Goal: Transaction & Acquisition: Obtain resource

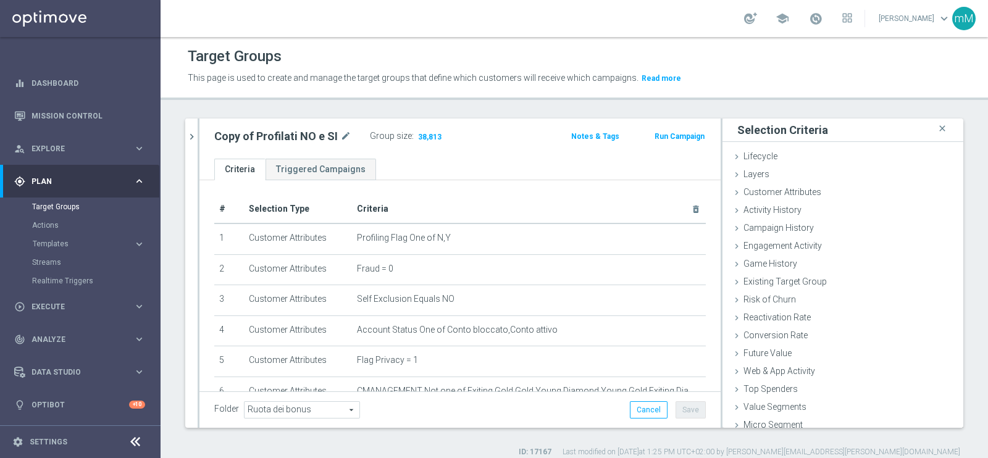
scroll to position [25, 0]
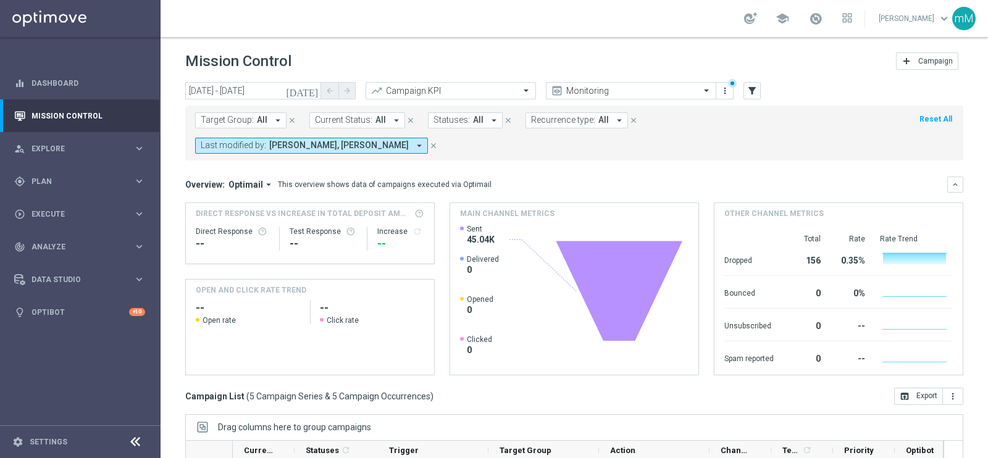
scroll to position [59, 0]
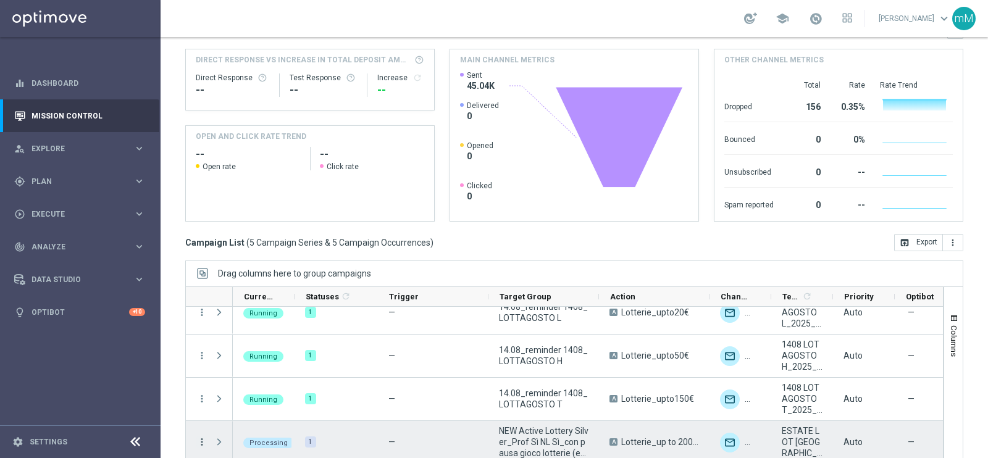
click at [202, 437] on icon "more_vert" at bounding box center [201, 442] width 11 height 11
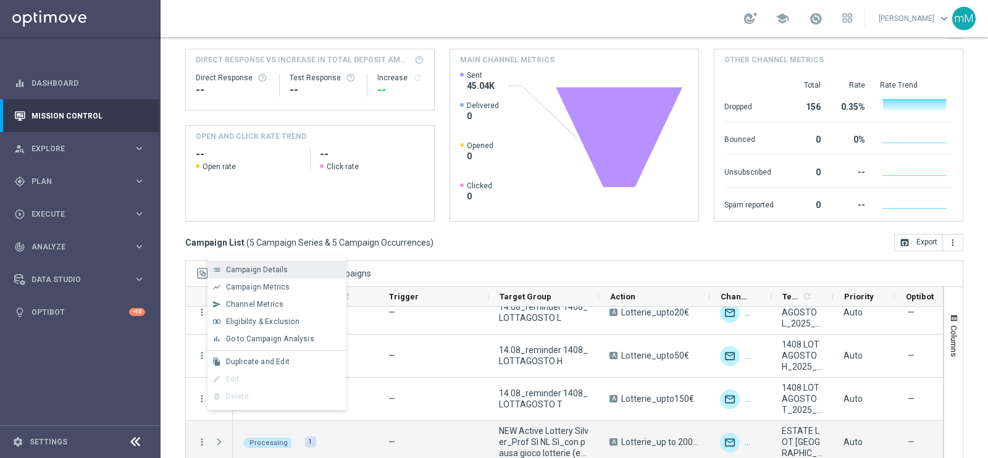
click at [252, 267] on span "Campaign Details" at bounding box center [257, 269] width 62 height 9
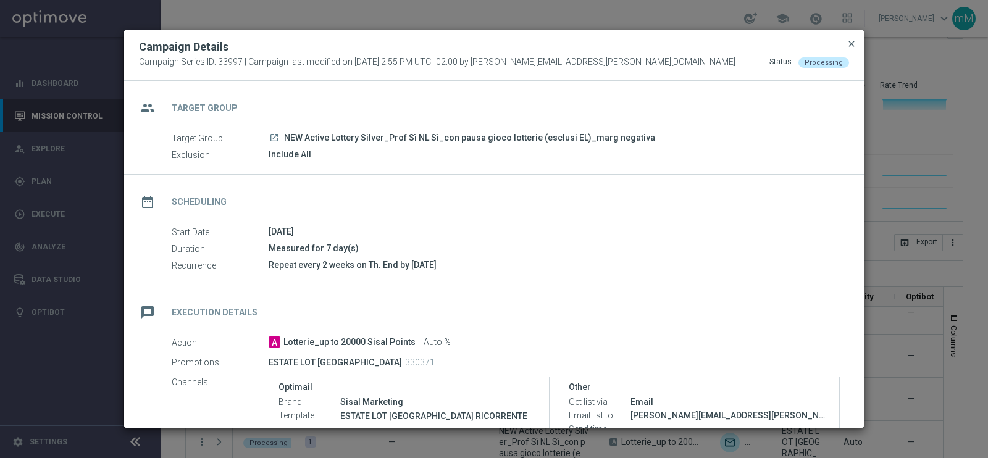
click at [848, 39] on span "close" at bounding box center [851, 44] width 10 height 10
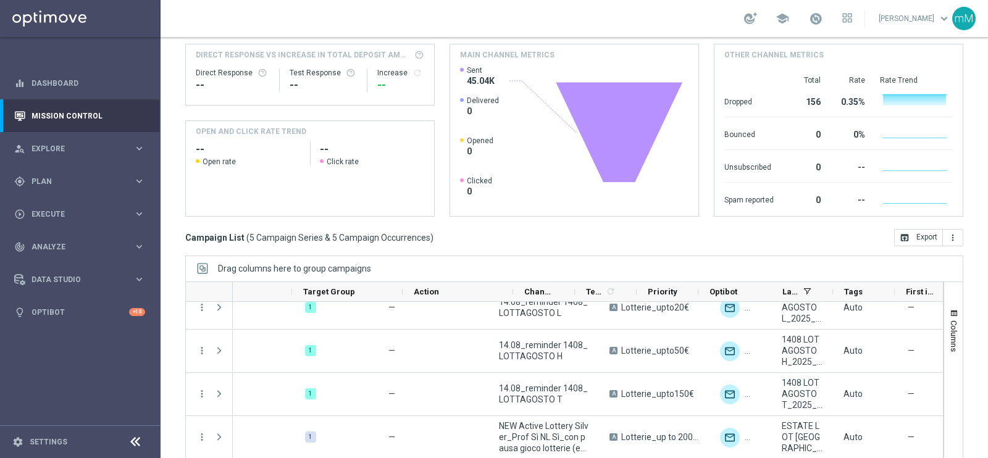
scroll to position [0, 355]
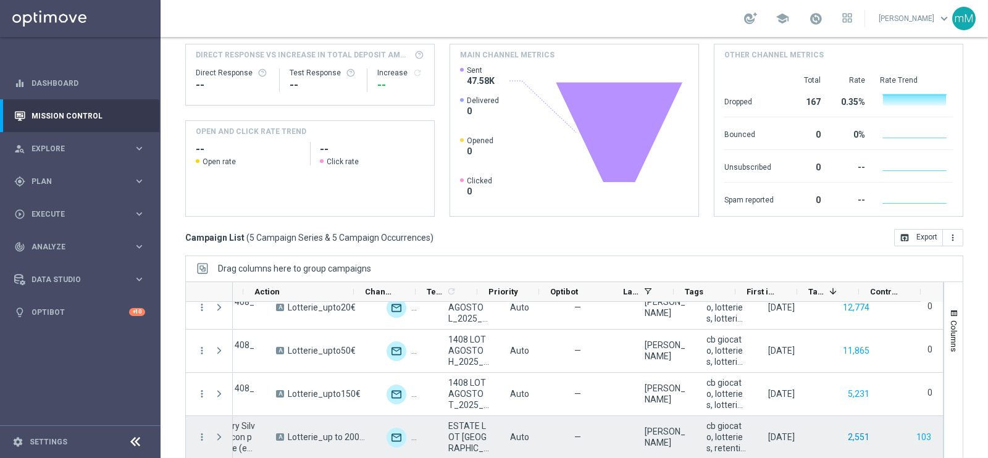
click at [846, 430] on button "2,551" at bounding box center [858, 437] width 24 height 15
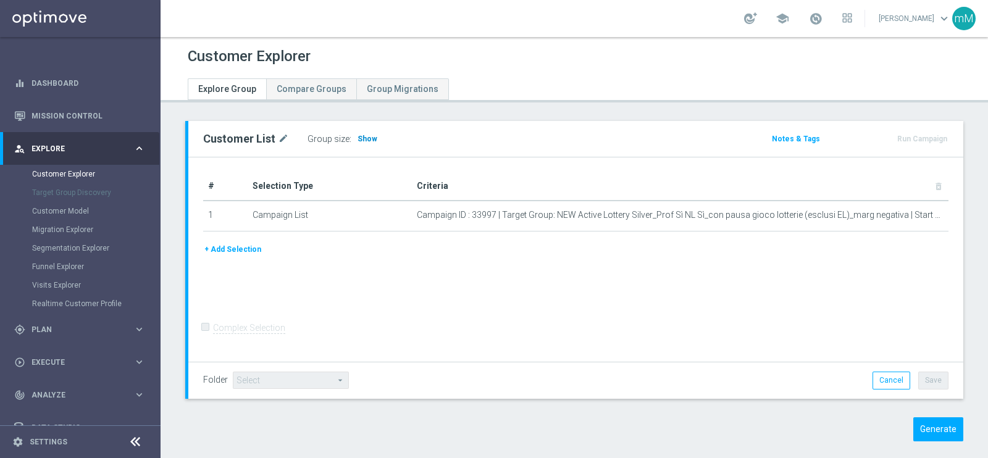
click at [361, 135] on span "Show" at bounding box center [367, 139] width 20 height 9
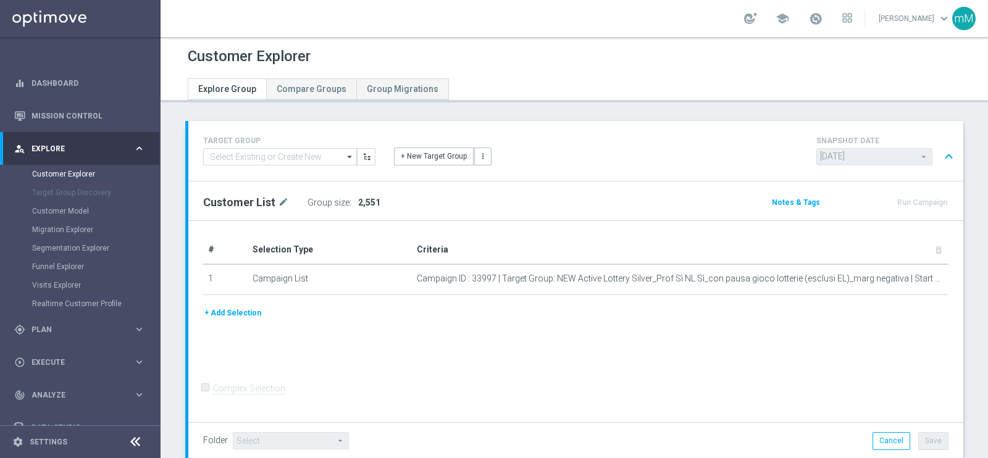
scroll to position [386, 0]
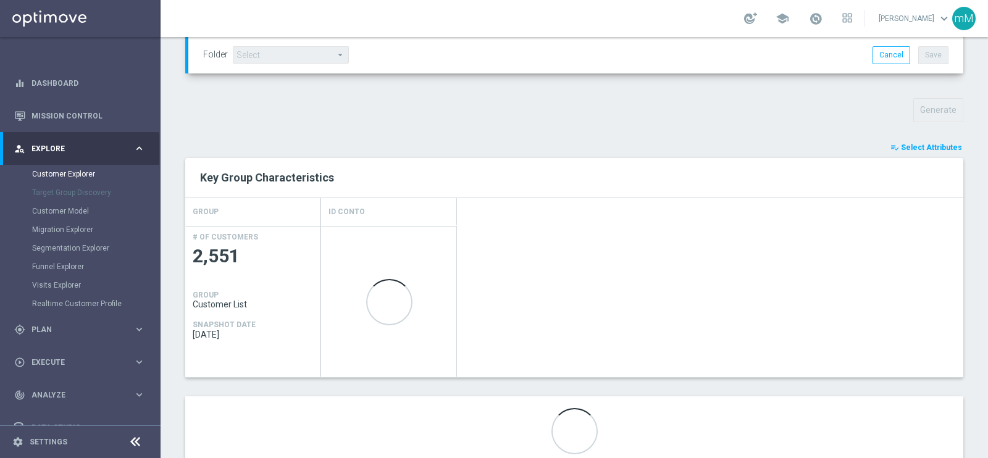
click at [926, 148] on span "Select Attributes" at bounding box center [931, 147] width 61 height 9
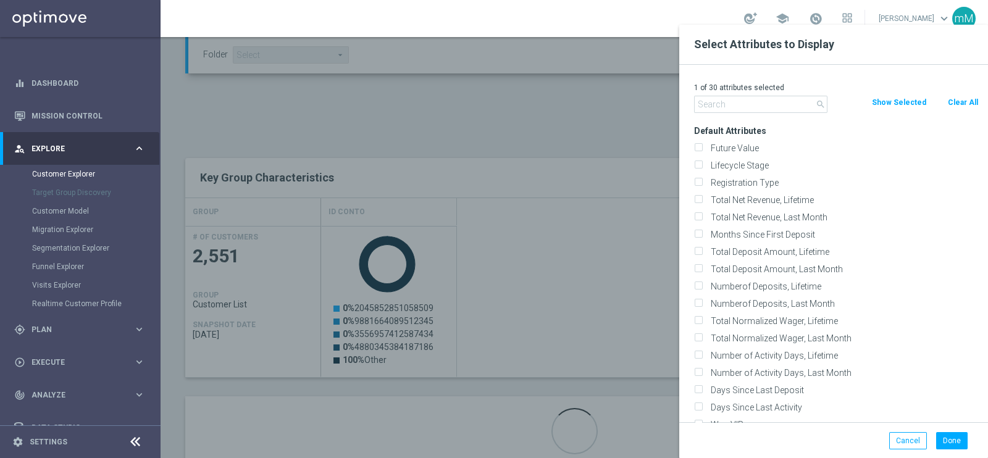
click at [969, 99] on button "Clear All" at bounding box center [962, 103] width 33 height 14
checkbox input "false"
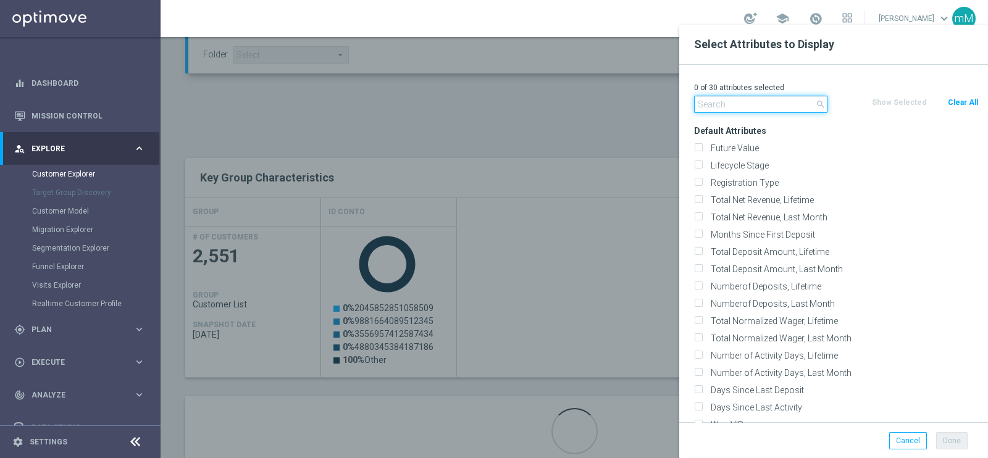
click at [775, 111] on input "text" at bounding box center [760, 104] width 133 height 17
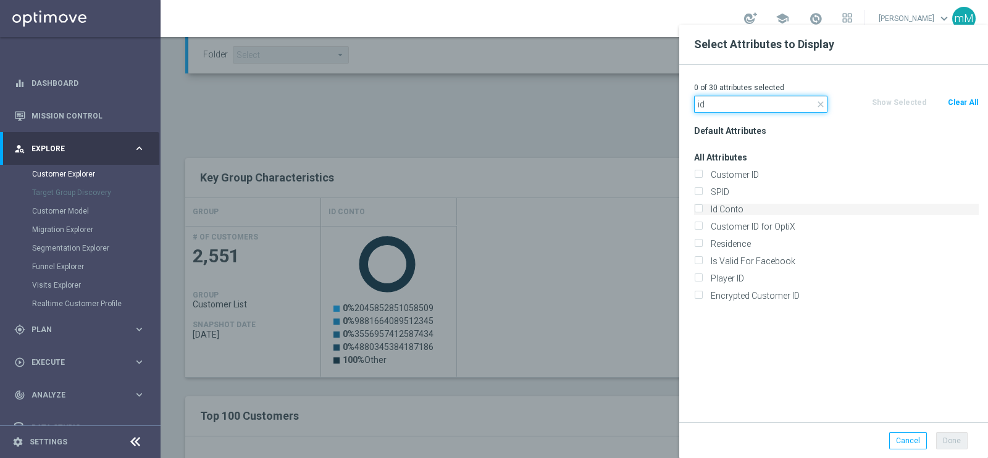
type input "id"
click at [696, 207] on input "Id Conto" at bounding box center [698, 211] width 8 height 8
checkbox input "true"
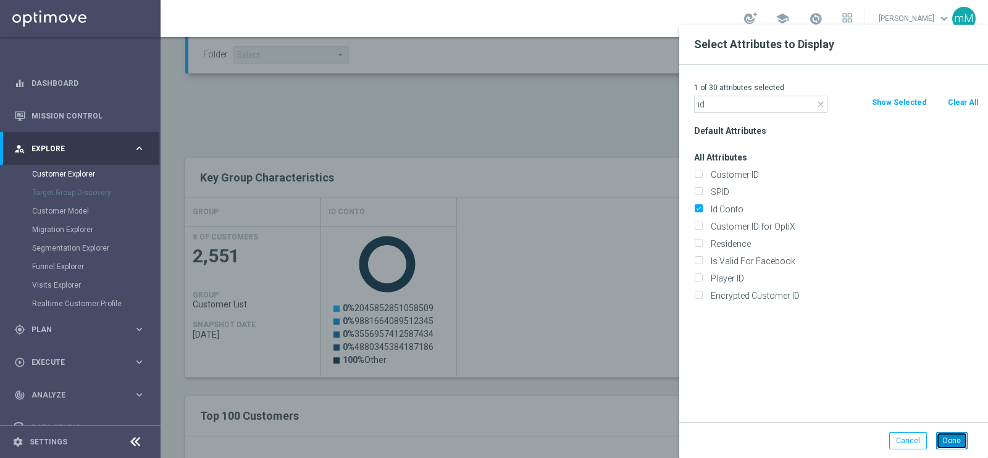
click at [955, 437] on button "Done" at bounding box center [951, 440] width 31 height 17
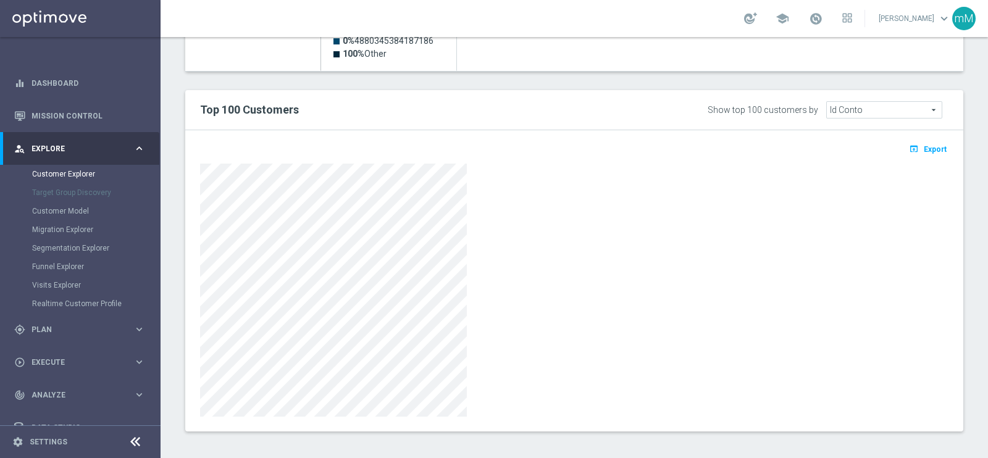
scroll to position [695, 0]
click at [924, 144] on span "Export" at bounding box center [935, 147] width 23 height 9
click at [924, 143] on span "Export" at bounding box center [935, 147] width 23 height 9
